Goal: Find specific page/section: Find specific page/section

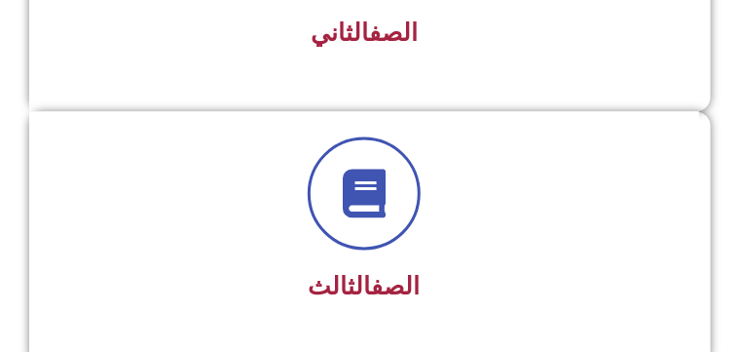
scroll to position [858, 0]
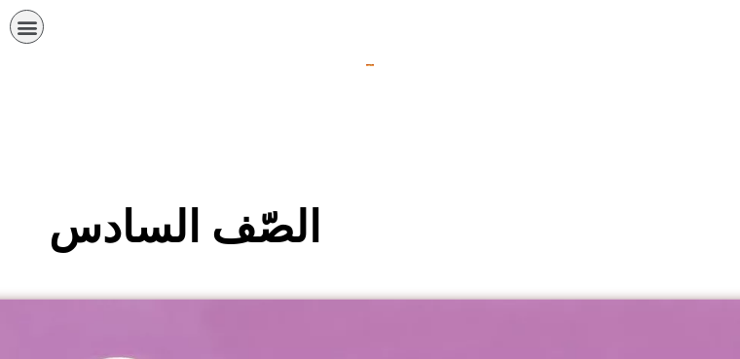
scroll to position [552, 0]
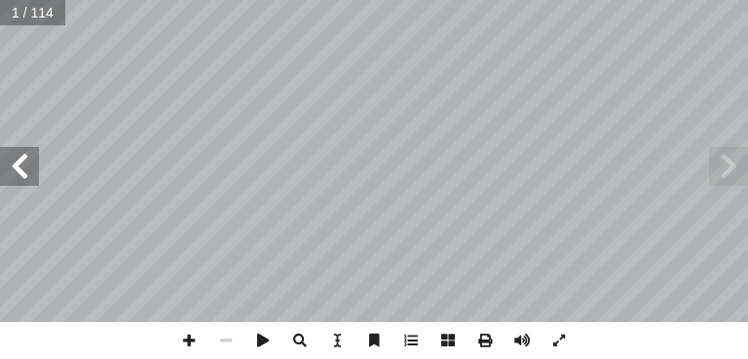
click at [14, 158] on span at bounding box center [19, 166] width 39 height 39
click at [14, 159] on span at bounding box center [19, 166] width 39 height 39
click at [300, 342] on span at bounding box center [299, 340] width 37 height 37
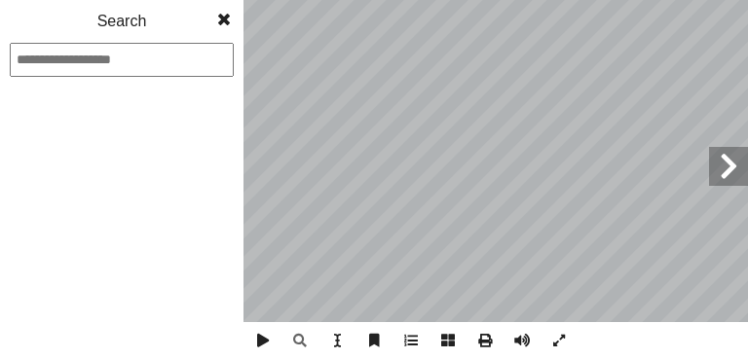
click at [222, 21] on span at bounding box center [223, 19] width 35 height 39
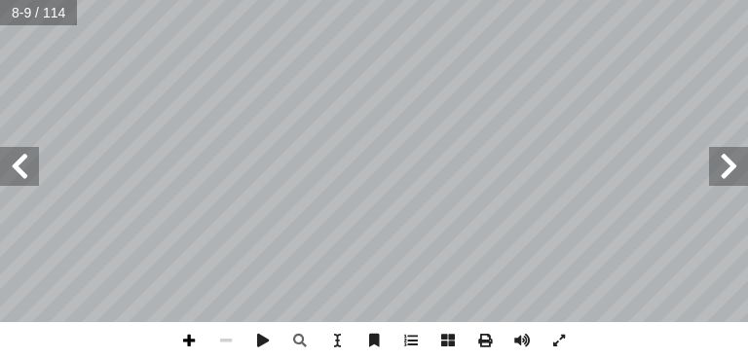
click at [193, 346] on span at bounding box center [188, 340] width 37 height 37
click at [14, 156] on span at bounding box center [19, 166] width 39 height 39
